Goal: Task Accomplishment & Management: Use online tool/utility

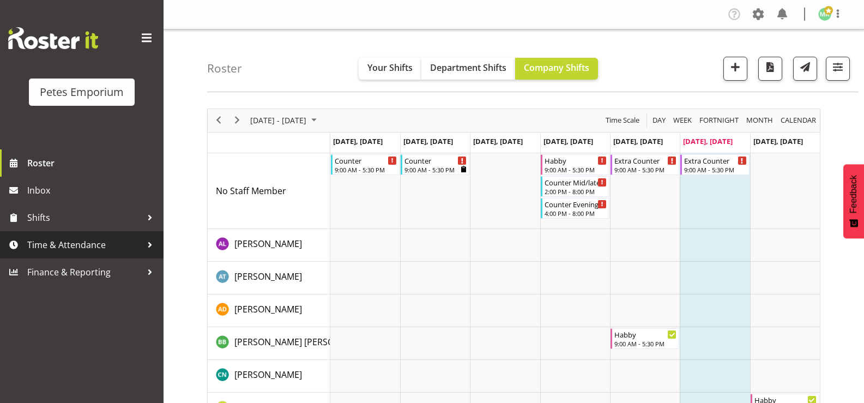
click at [63, 247] on span "Time & Attendance" at bounding box center [84, 245] width 115 height 16
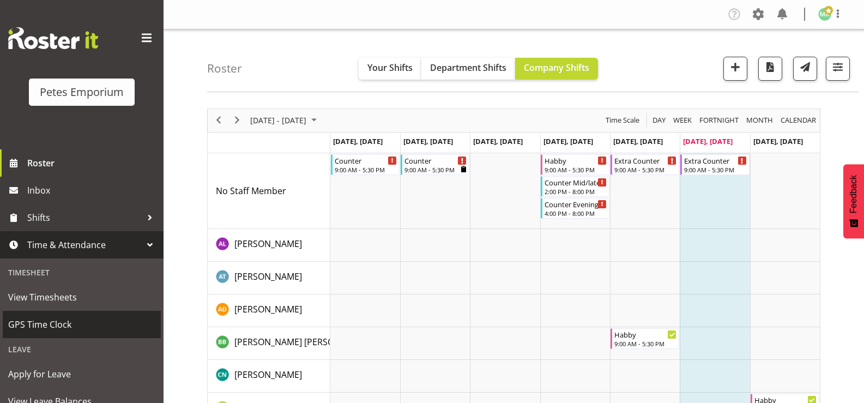
click at [83, 322] on span "GPS Time Clock" at bounding box center [81, 324] width 147 height 16
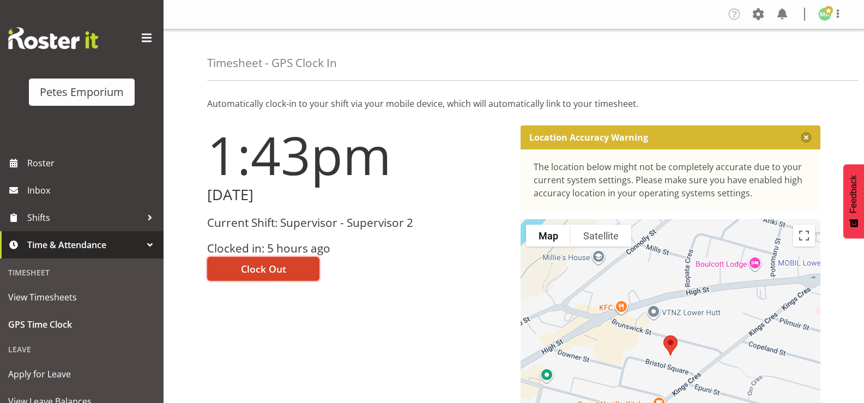
click at [298, 265] on button "Clock Out" at bounding box center [263, 269] width 112 height 24
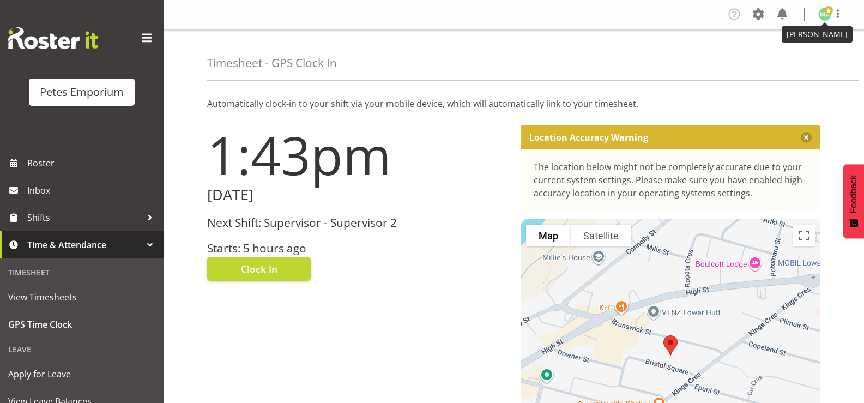
click at [823, 15] on img at bounding box center [825, 14] width 13 height 13
click at [786, 57] on link "Log Out" at bounding box center [792, 57] width 105 height 20
